Goal: Task Accomplishment & Management: Use online tool/utility

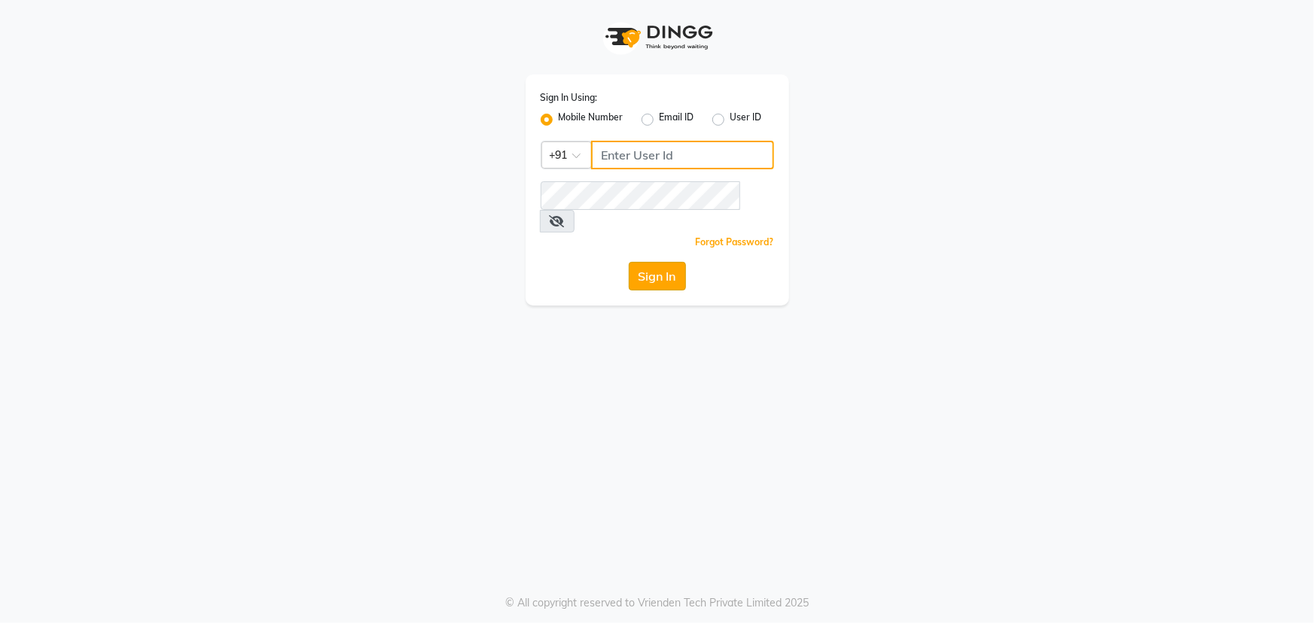
type input "7799792345"
click at [652, 262] on button "Sign In" at bounding box center [657, 276] width 57 height 29
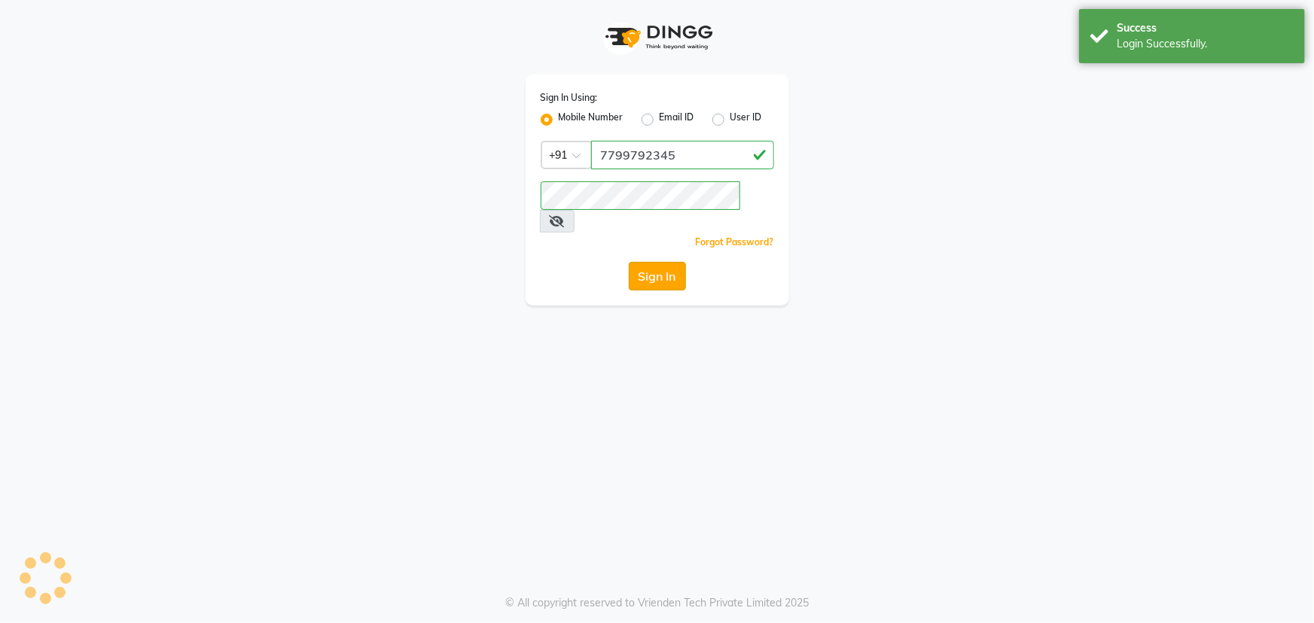
select select "7205"
select select "service"
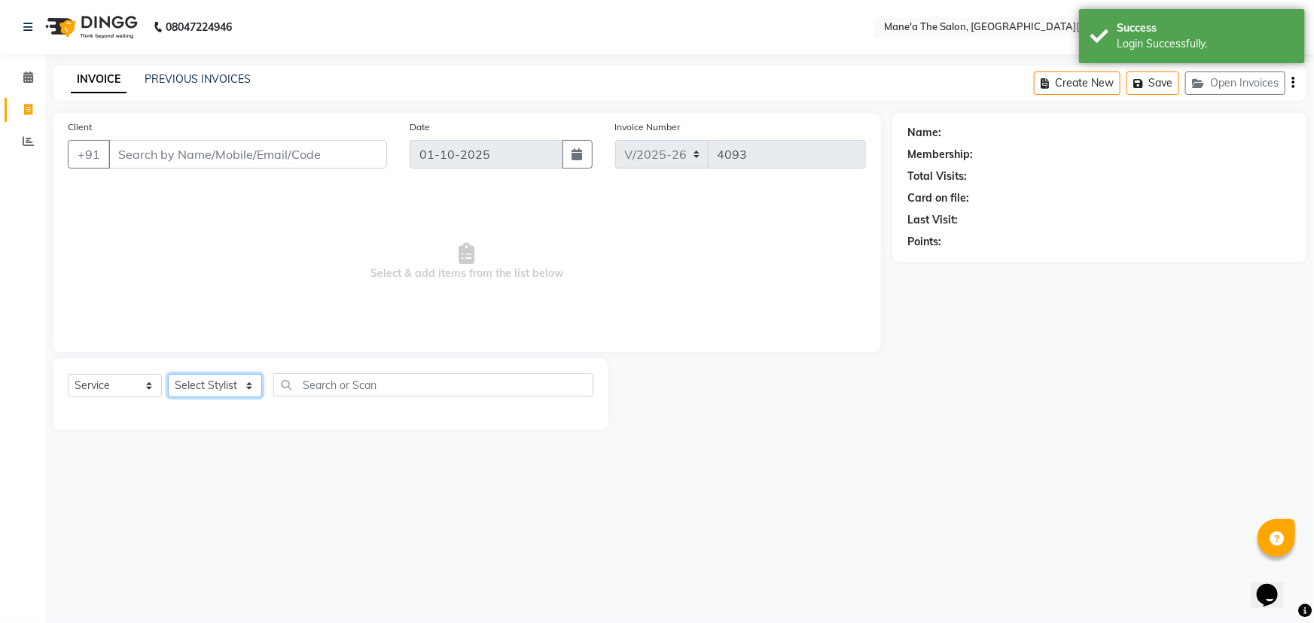
click at [249, 384] on select "Select Stylist Anam Anil Faeam Junaid New Manager [PERSON_NAME] Owner Rani [PER…" at bounding box center [215, 385] width 94 height 23
select select "85411"
click at [168, 374] on select "Select Stylist Anam Anil Faeam Junaid New Manager [PERSON_NAME] Owner Rani [PER…" at bounding box center [215, 385] width 94 height 23
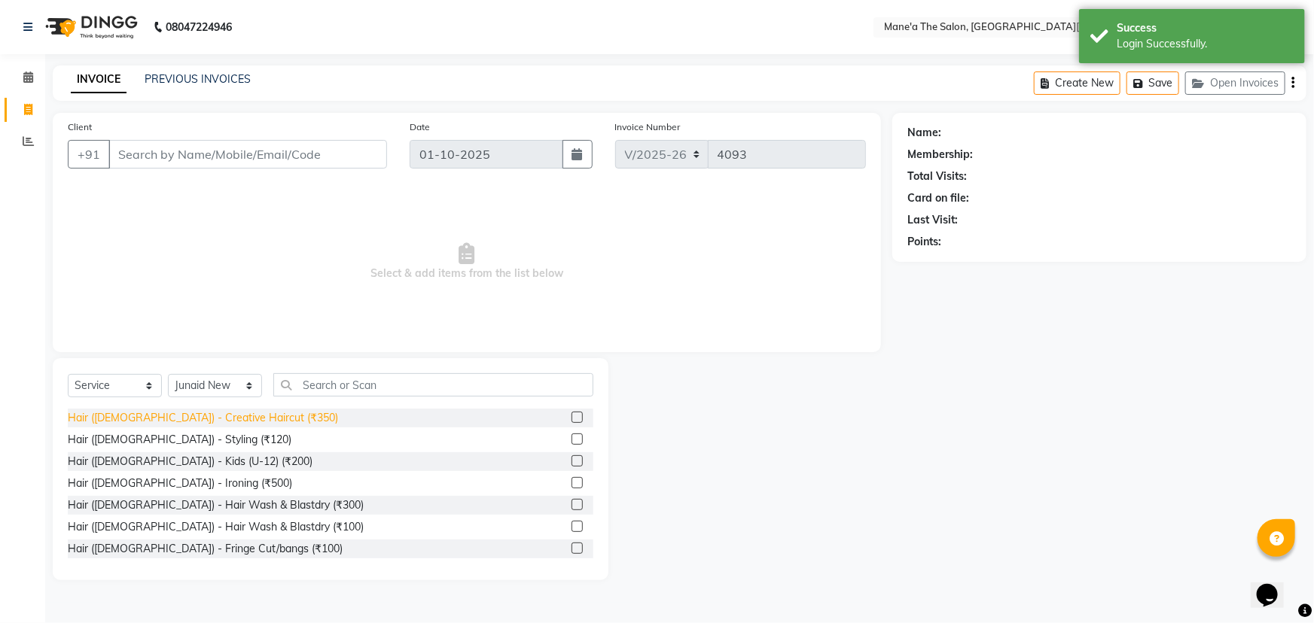
click at [218, 415] on div "Hair ([DEMOGRAPHIC_DATA]) - Creative Haircut (₹350)" at bounding box center [203, 418] width 270 height 16
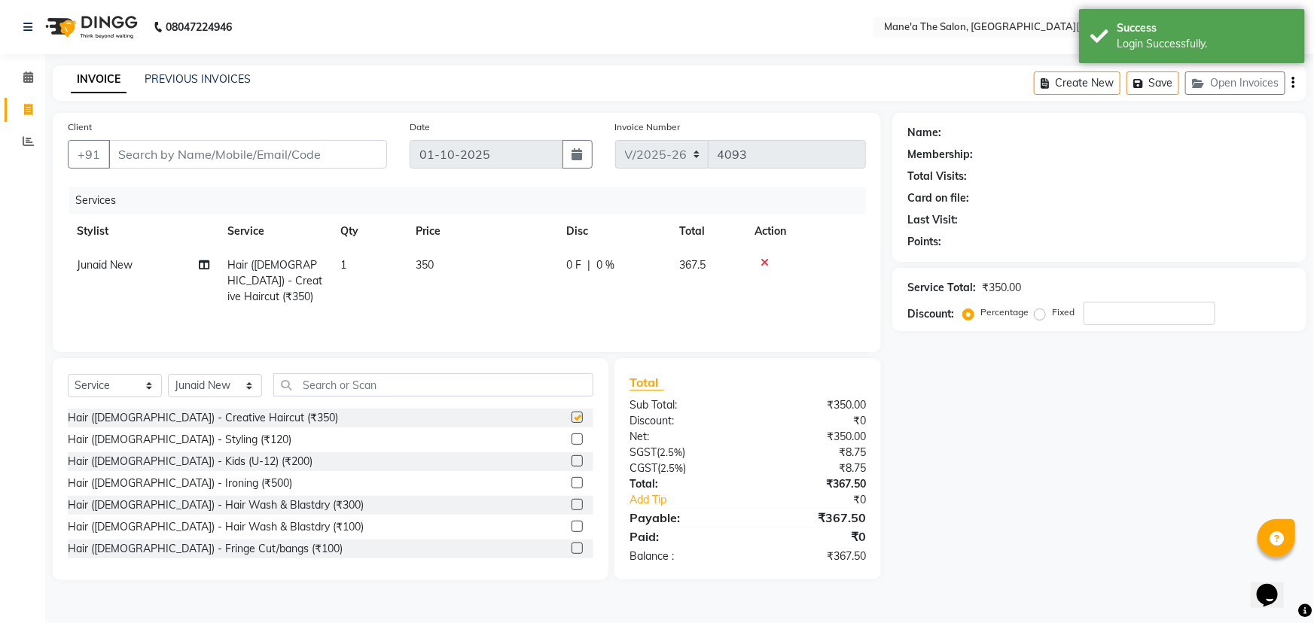
checkbox input "false"
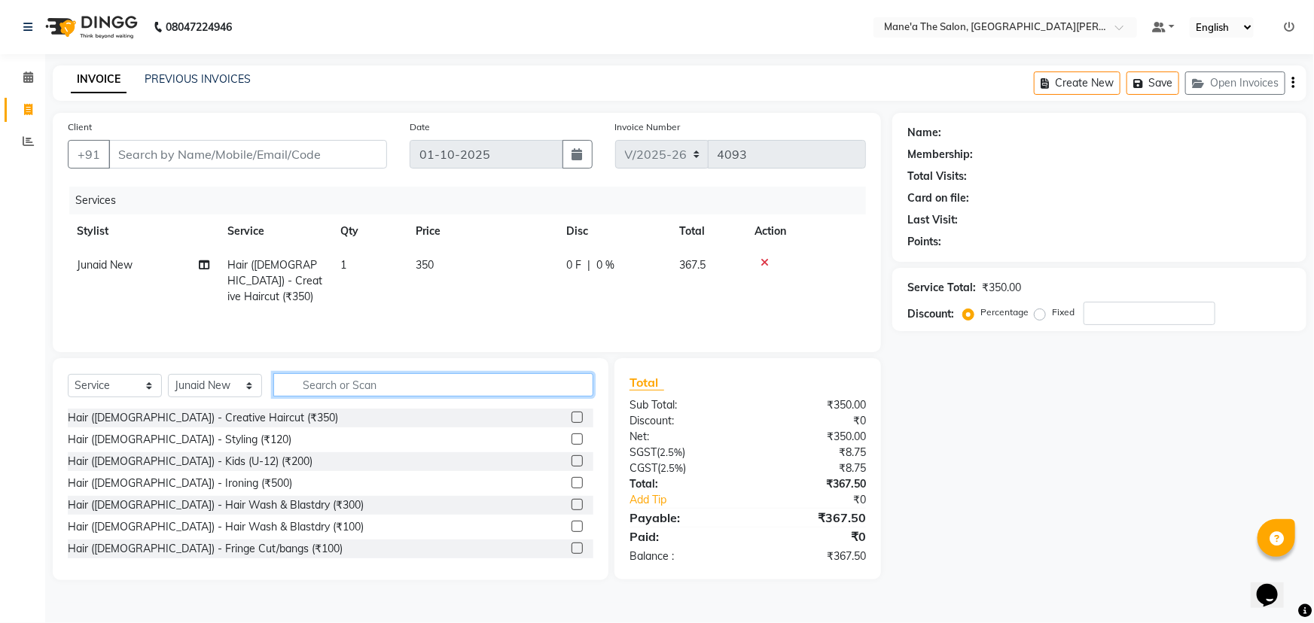
click at [427, 392] on input "text" at bounding box center [433, 384] width 320 height 23
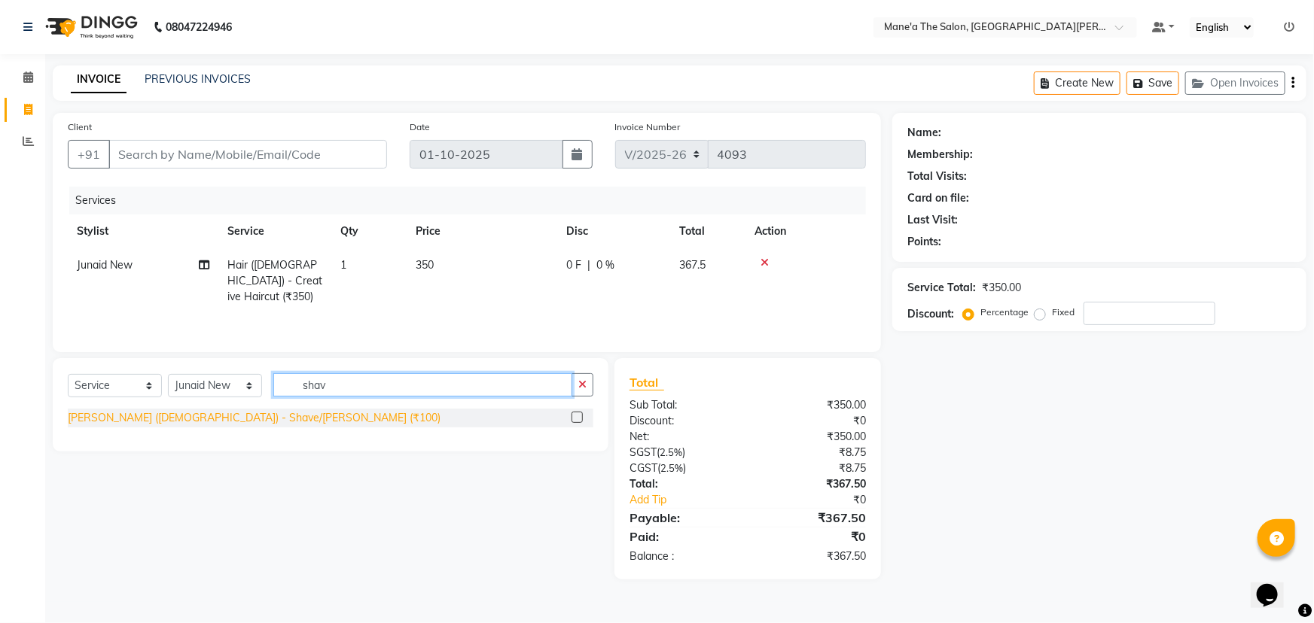
type input "shav"
click at [157, 413] on div "[PERSON_NAME] ([DEMOGRAPHIC_DATA]) - Shave/[PERSON_NAME] (₹100)" at bounding box center [254, 418] width 373 height 16
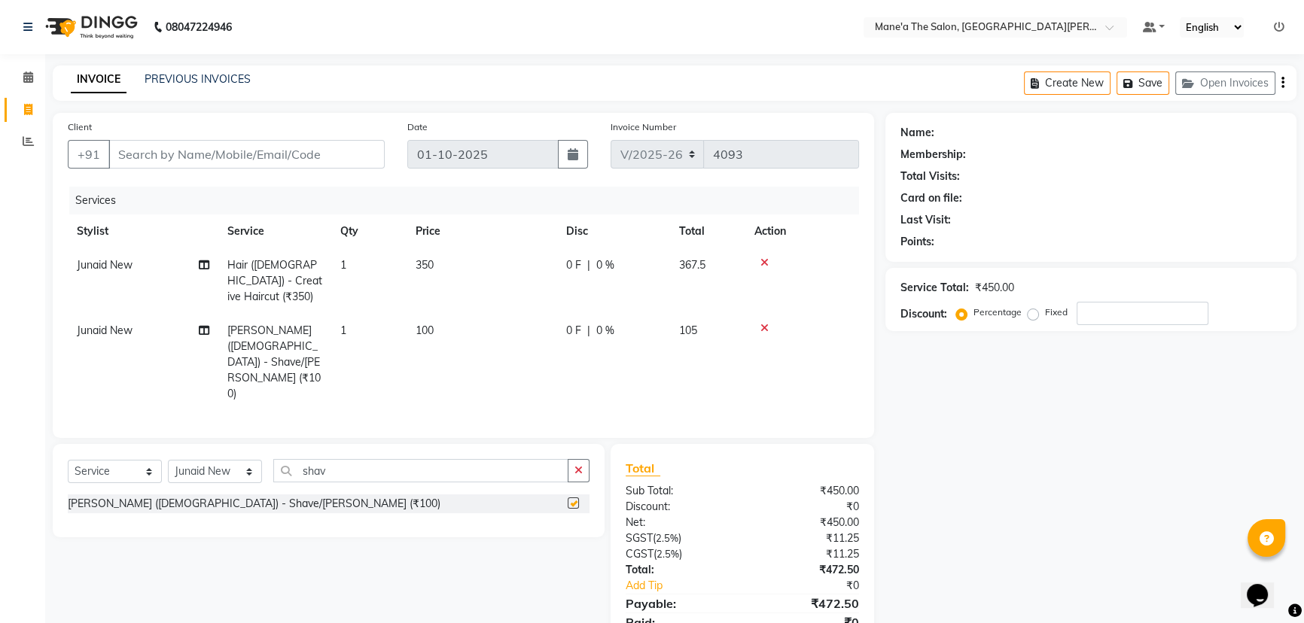
checkbox input "false"
click at [572, 459] on button "button" at bounding box center [579, 470] width 22 height 23
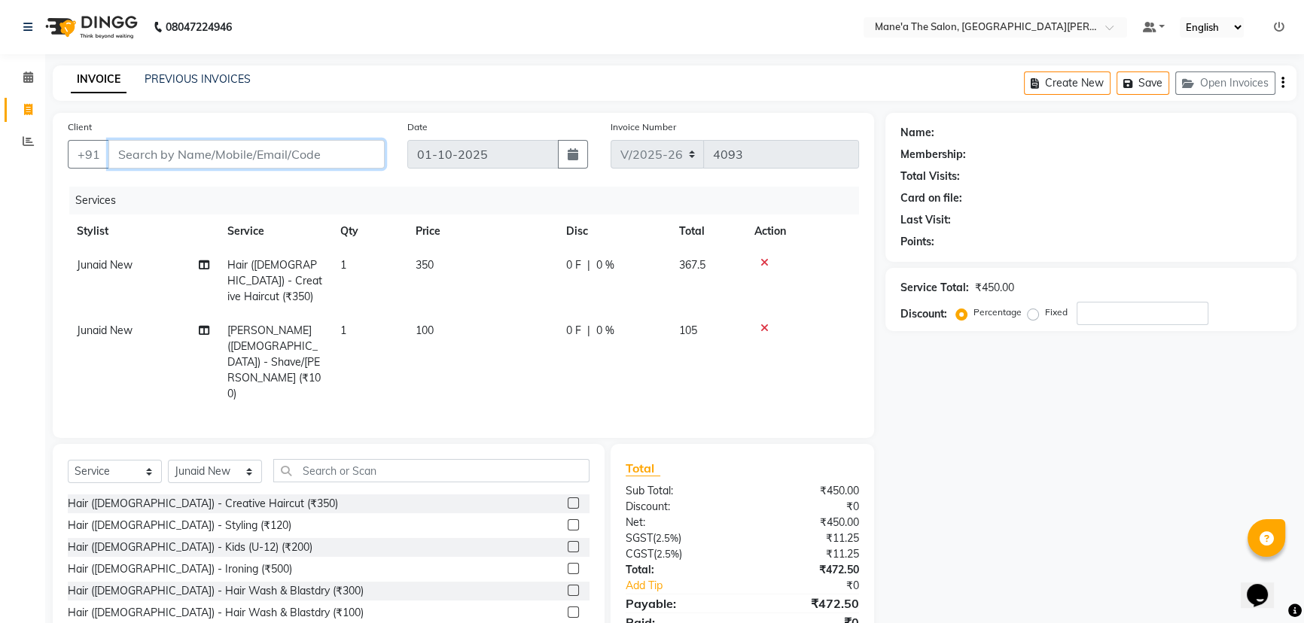
click at [307, 153] on input "Client" at bounding box center [246, 154] width 276 height 29
type input "9"
type input "0"
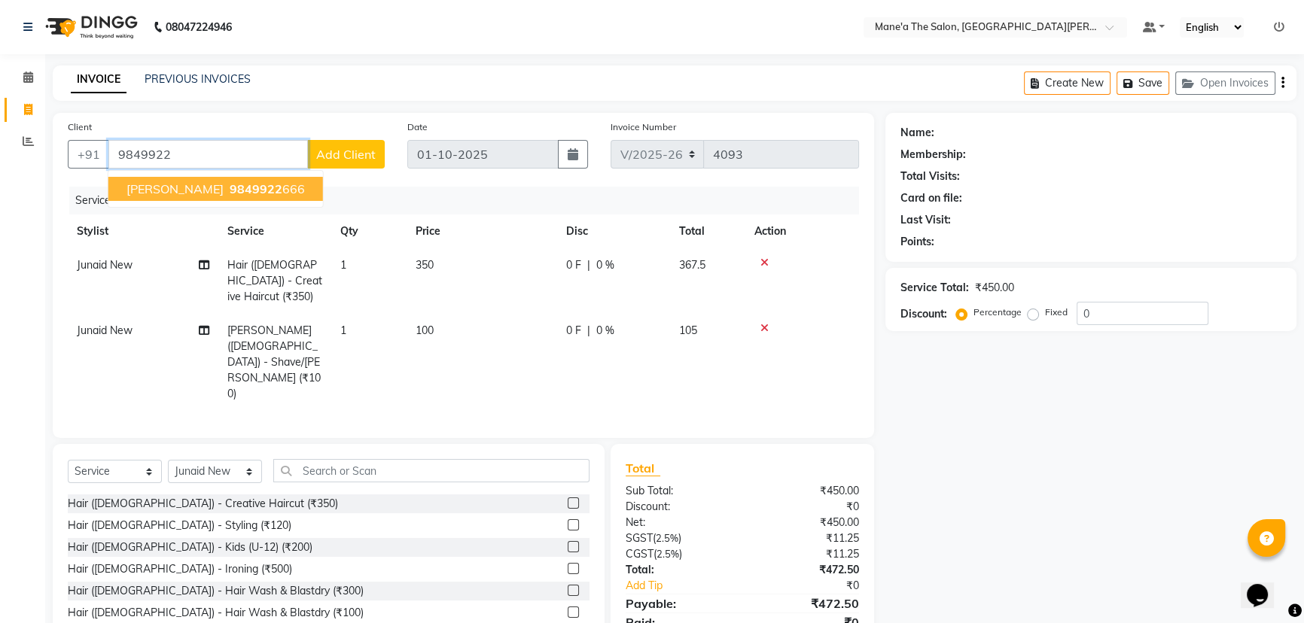
click at [230, 184] on span "9849922" at bounding box center [256, 188] width 53 height 15
type input "9849922666"
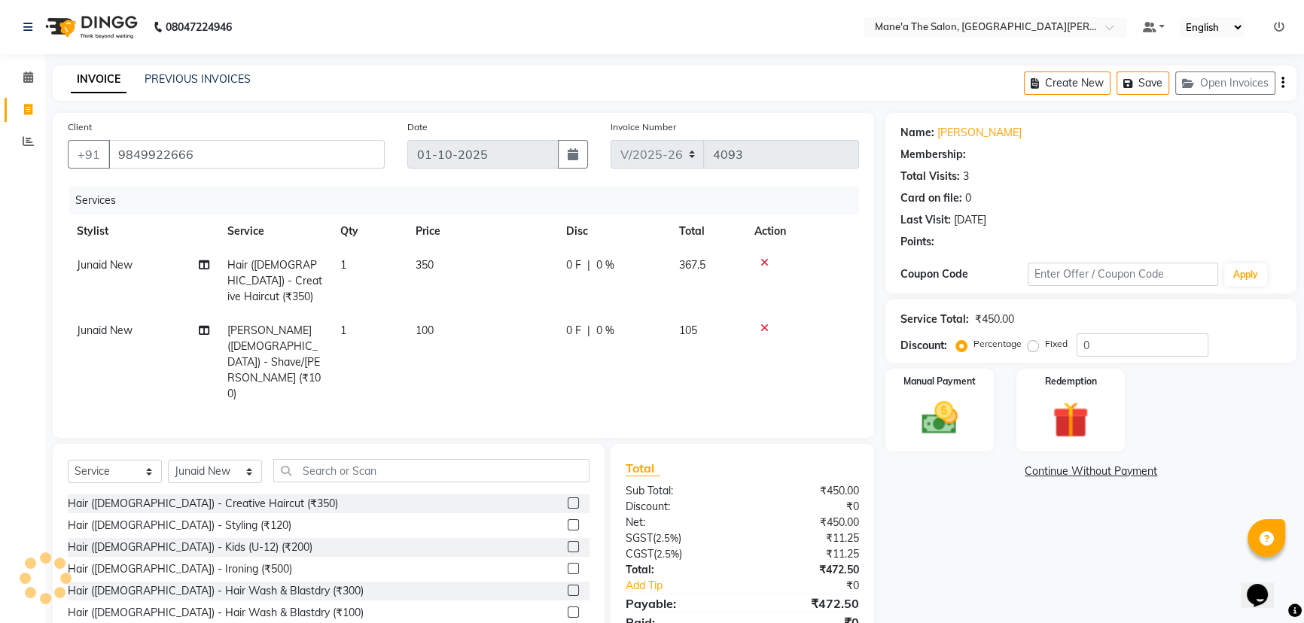
select select "1: Object"
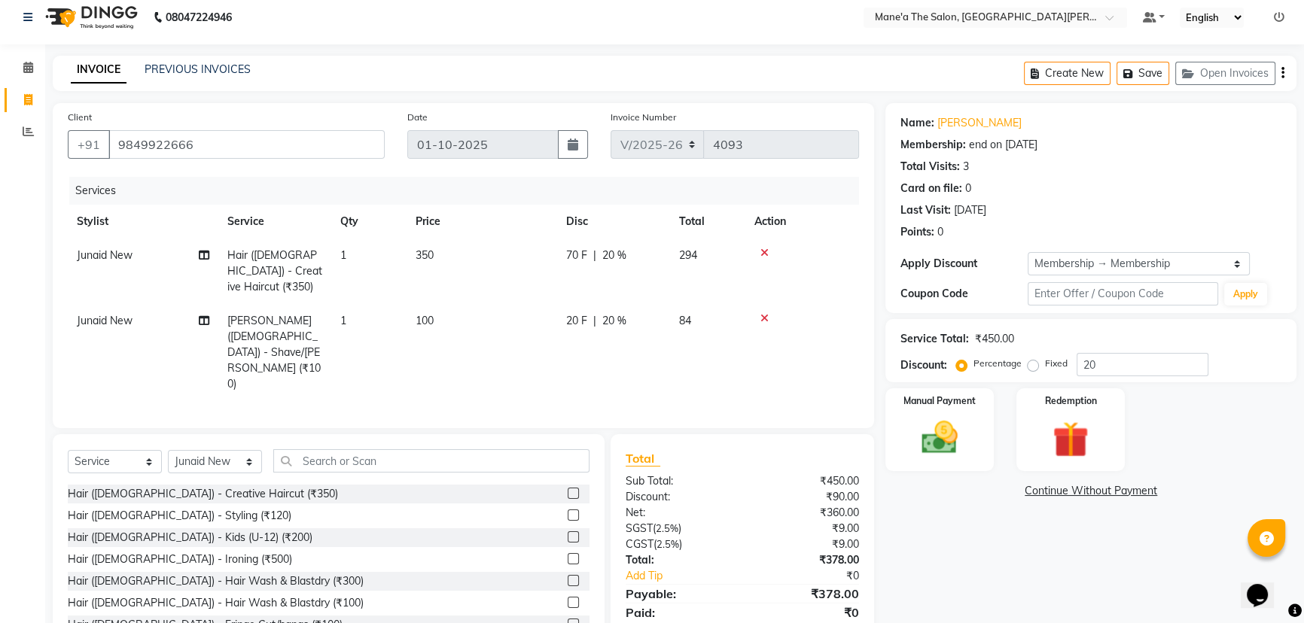
scroll to position [13, 0]
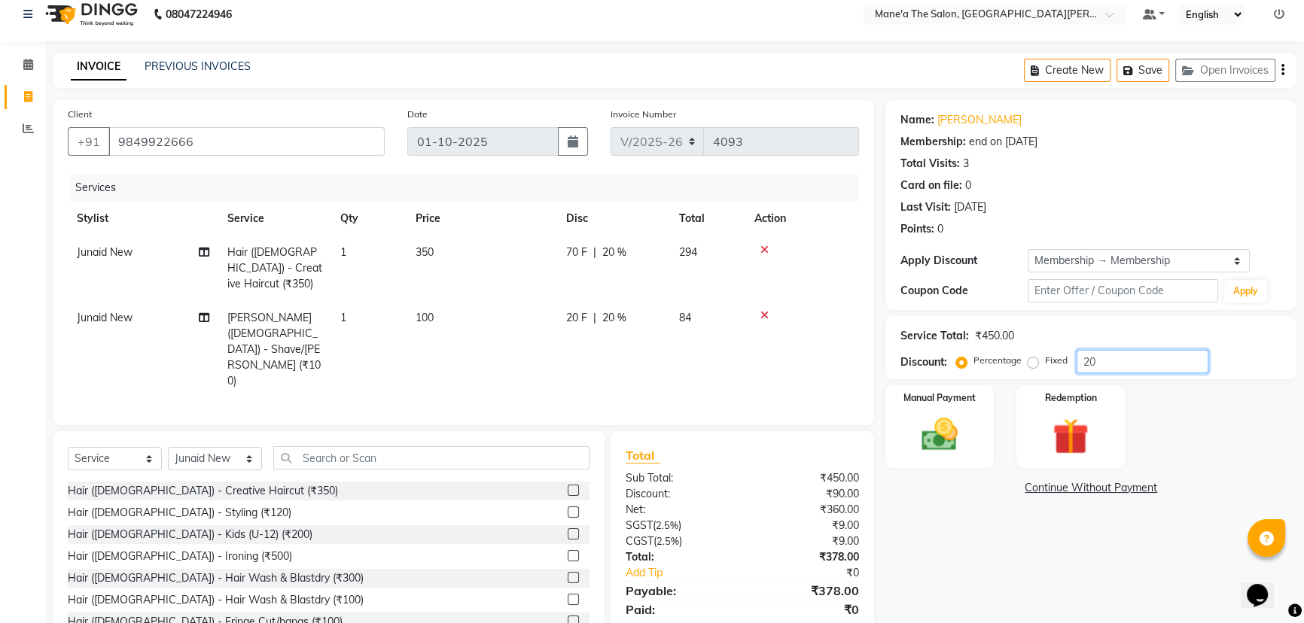
click at [1104, 353] on input "20" at bounding box center [1143, 361] width 132 height 23
type input "2"
type input "10"
click at [967, 420] on img at bounding box center [940, 434] width 61 height 43
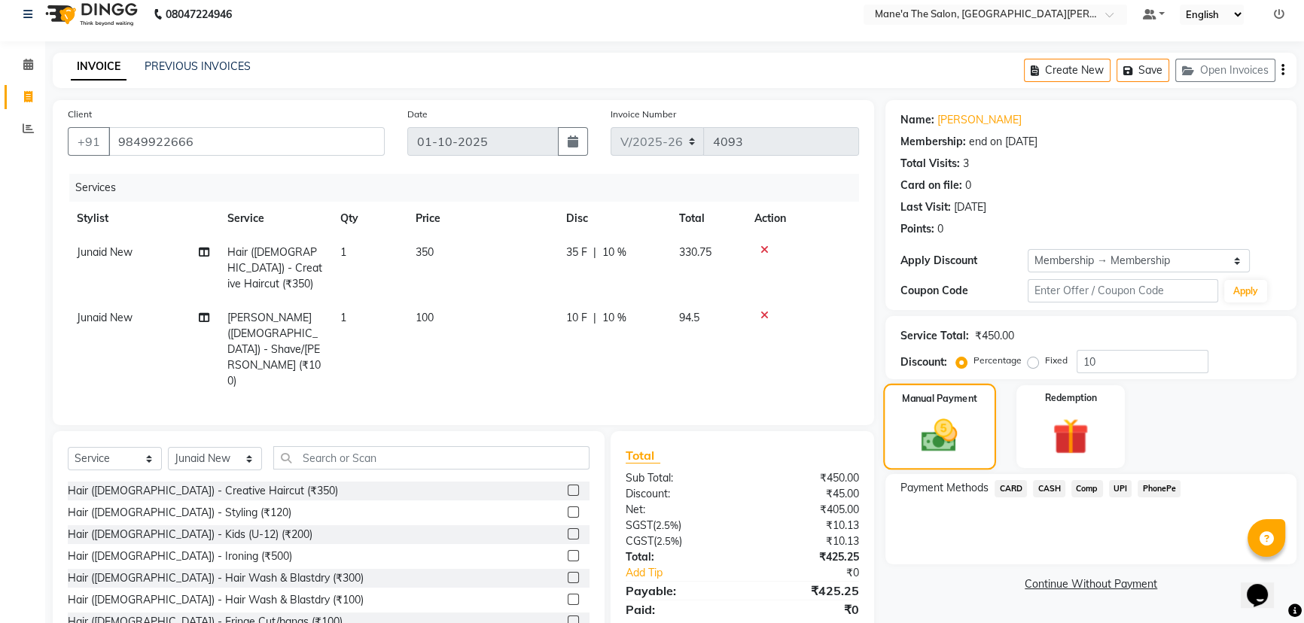
click at [967, 420] on img at bounding box center [939, 435] width 59 height 41
click at [323, 446] on input "text" at bounding box center [431, 457] width 316 height 23
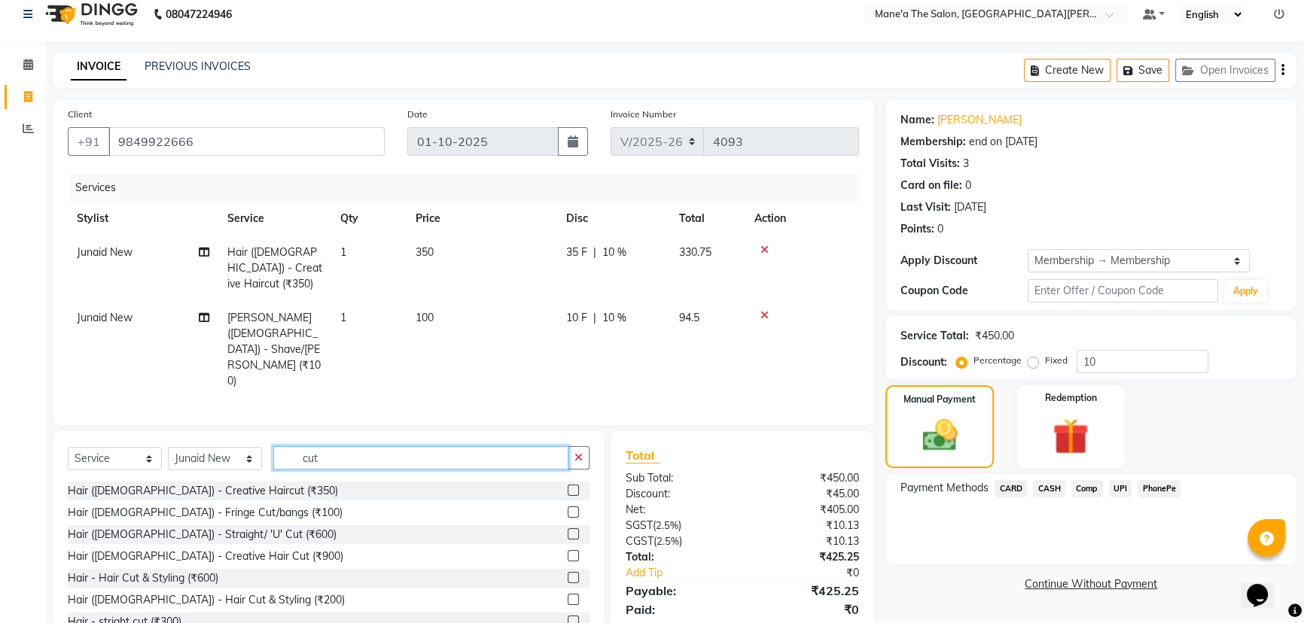
type input "cut"
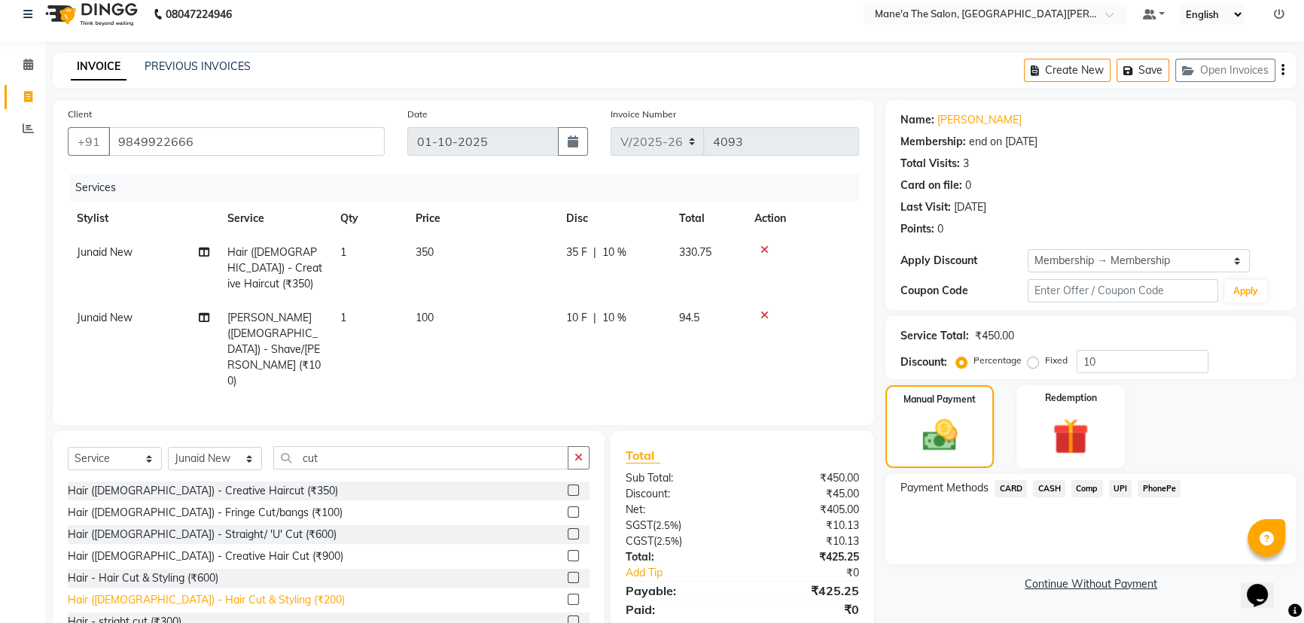
click at [157, 542] on div "Hair ([DEMOGRAPHIC_DATA]) - Creative Haircut (₹350) Hair ([DEMOGRAPHIC_DATA]) -…" at bounding box center [329, 557] width 522 height 151
click at [157, 593] on div "Hair ([DEMOGRAPHIC_DATA]) - Hair Cut & Styling (₹200)" at bounding box center [206, 601] width 277 height 16
checkbox input "false"
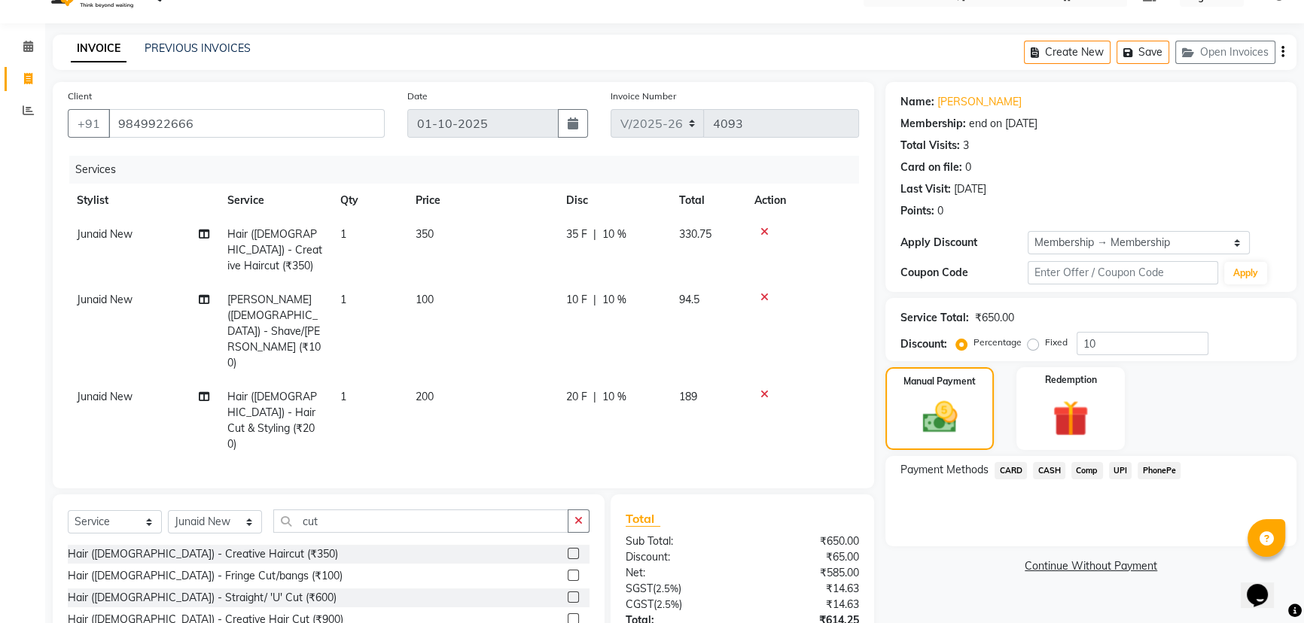
scroll to position [62, 0]
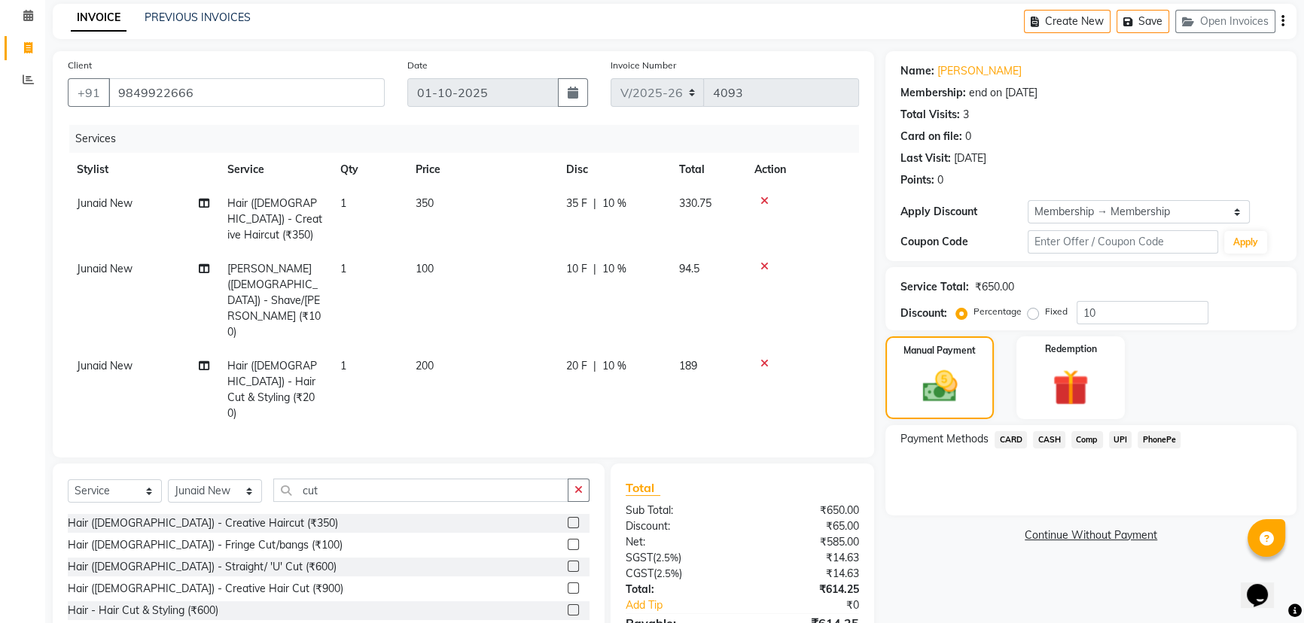
click at [1054, 444] on span "CASH" at bounding box center [1049, 439] width 32 height 17
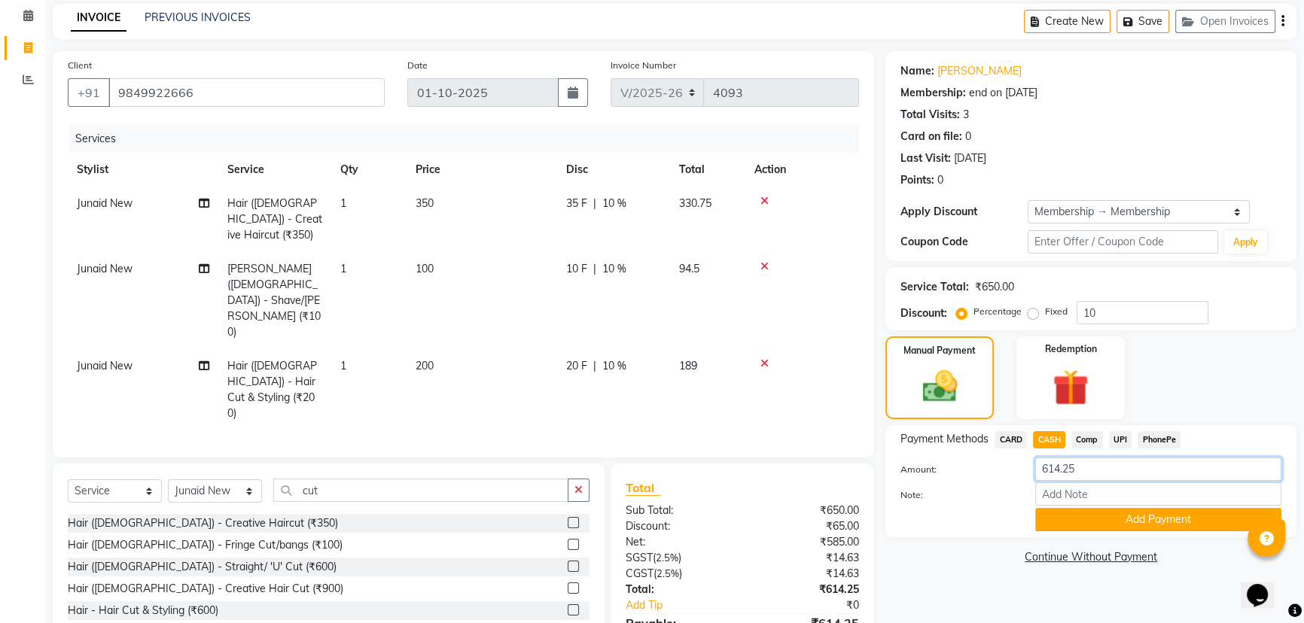
click at [1078, 469] on input "614.25" at bounding box center [1158, 469] width 246 height 23
type input "6"
type input "200"
click at [1085, 509] on button "Add Payment" at bounding box center [1158, 519] width 246 height 23
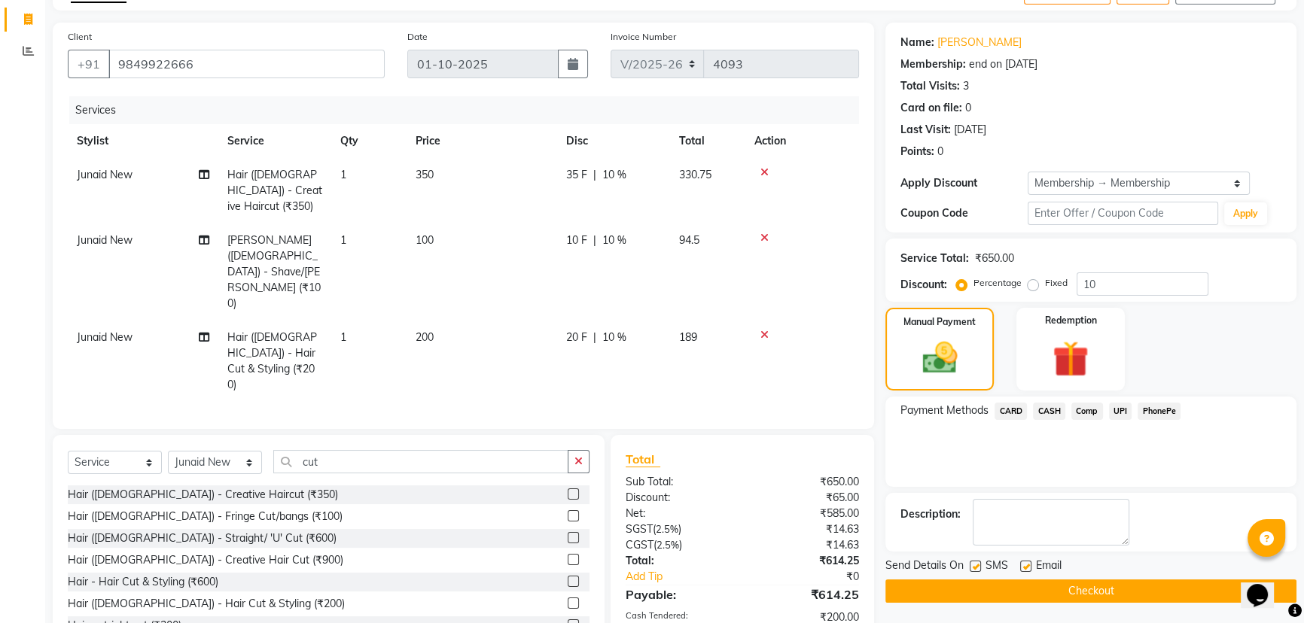
scroll to position [114, 0]
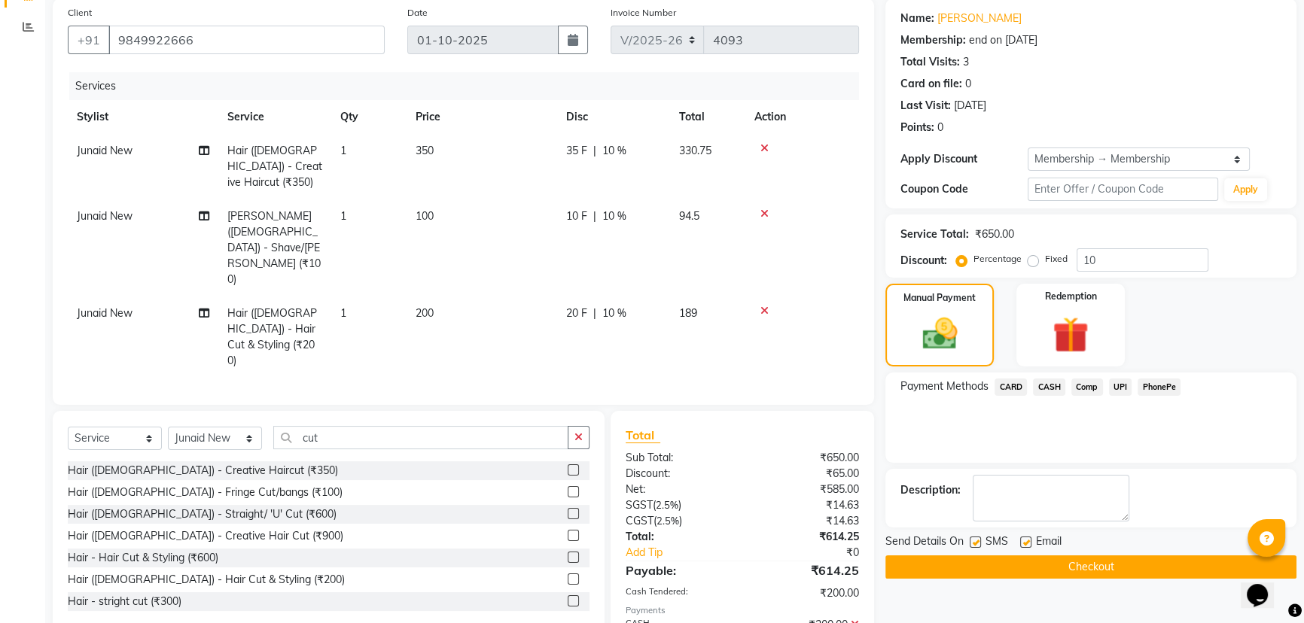
click at [995, 566] on button "Checkout" at bounding box center [1090, 567] width 411 height 23
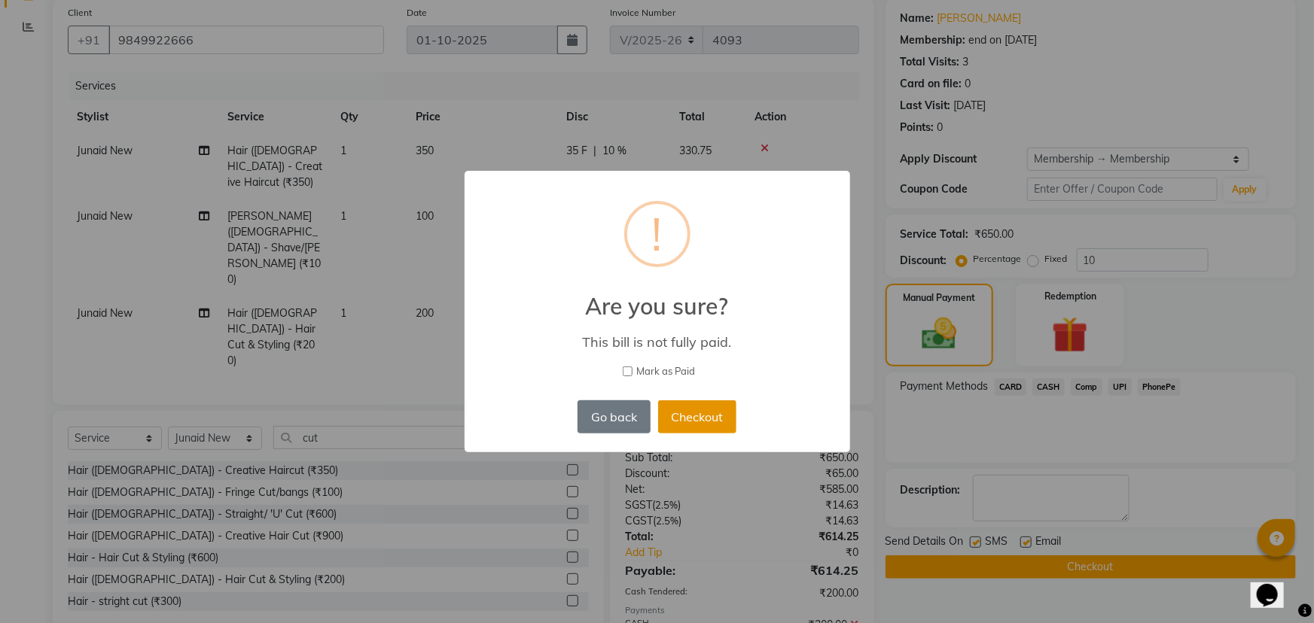
click at [684, 411] on button "Checkout" at bounding box center [697, 417] width 78 height 33
